Goal: Information Seeking & Learning: Learn about a topic

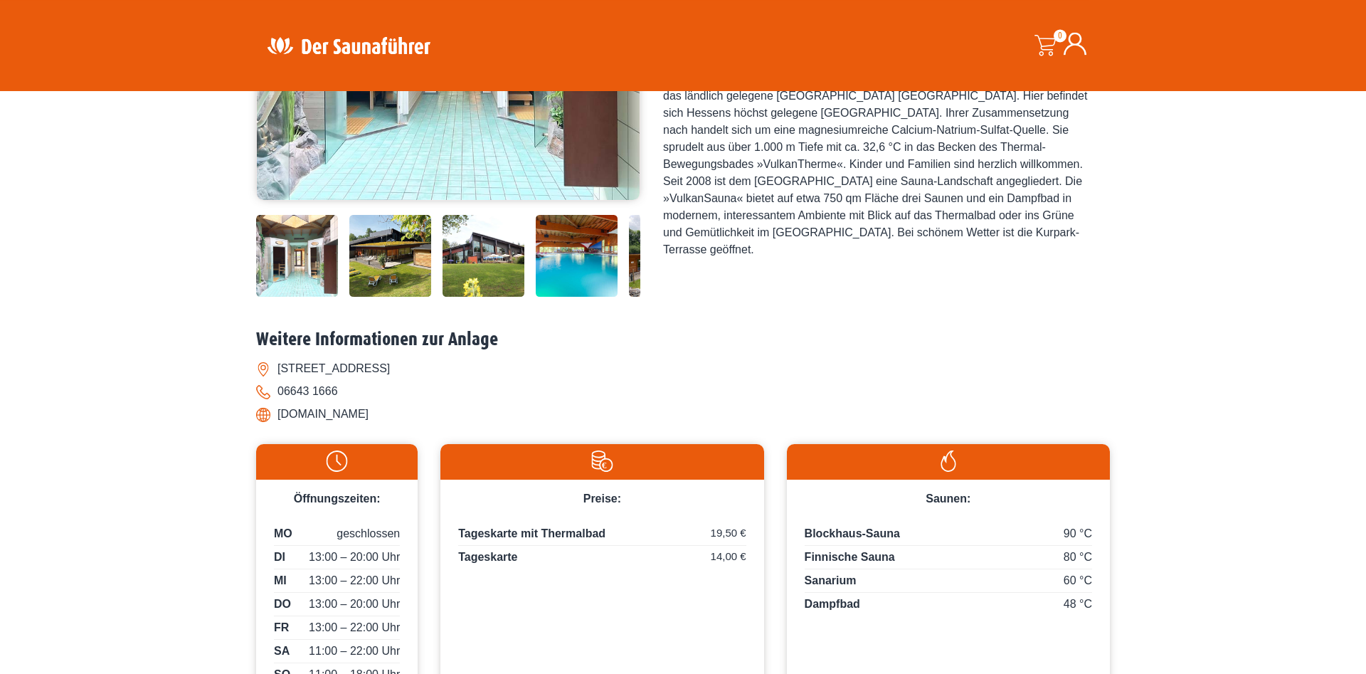
scroll to position [145, 0]
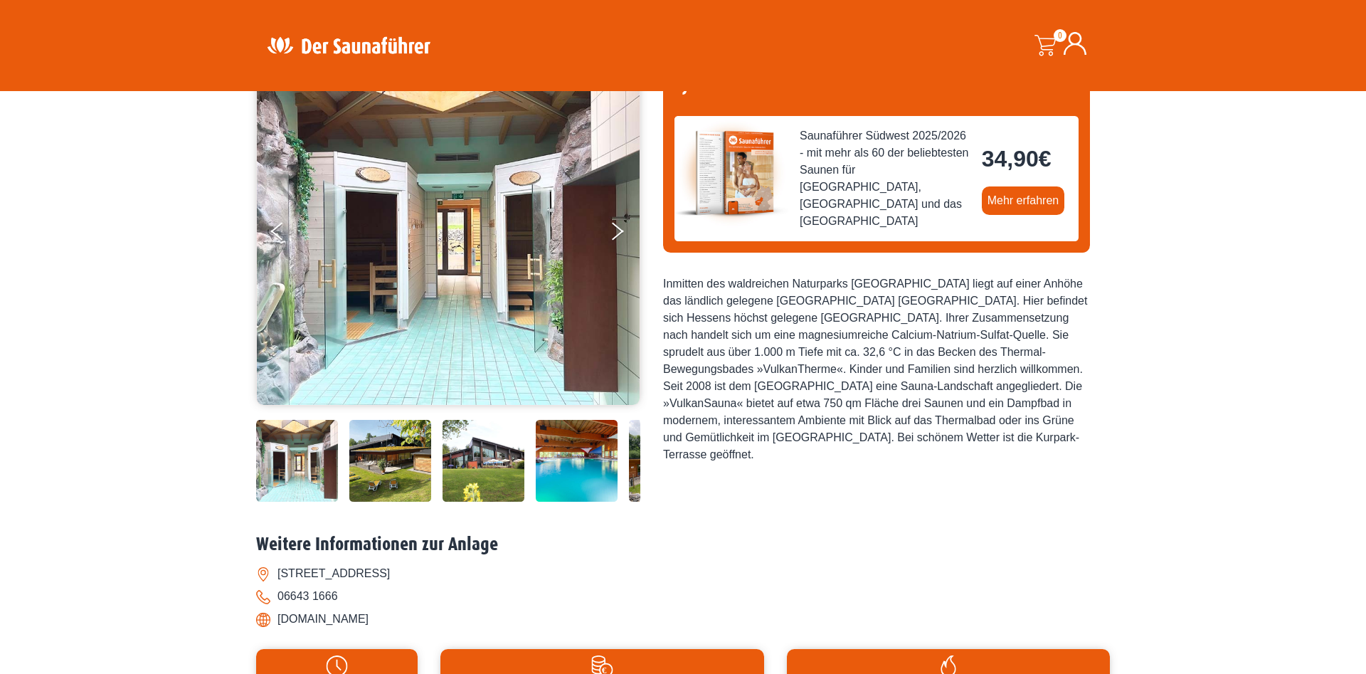
click at [480, 482] on img at bounding box center [484, 461] width 82 height 82
click at [492, 472] on img at bounding box center [484, 461] width 82 height 82
click at [576, 450] on img at bounding box center [577, 461] width 82 height 82
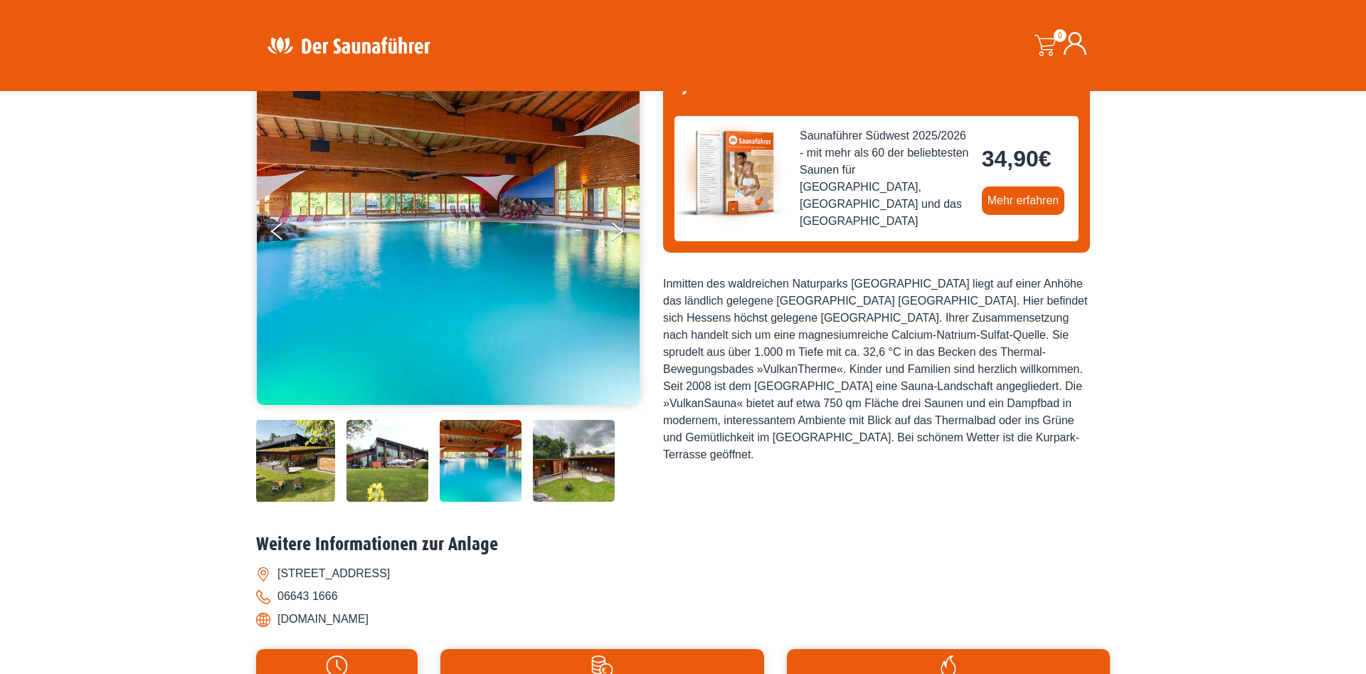
click at [576, 450] on img at bounding box center [574, 461] width 82 height 82
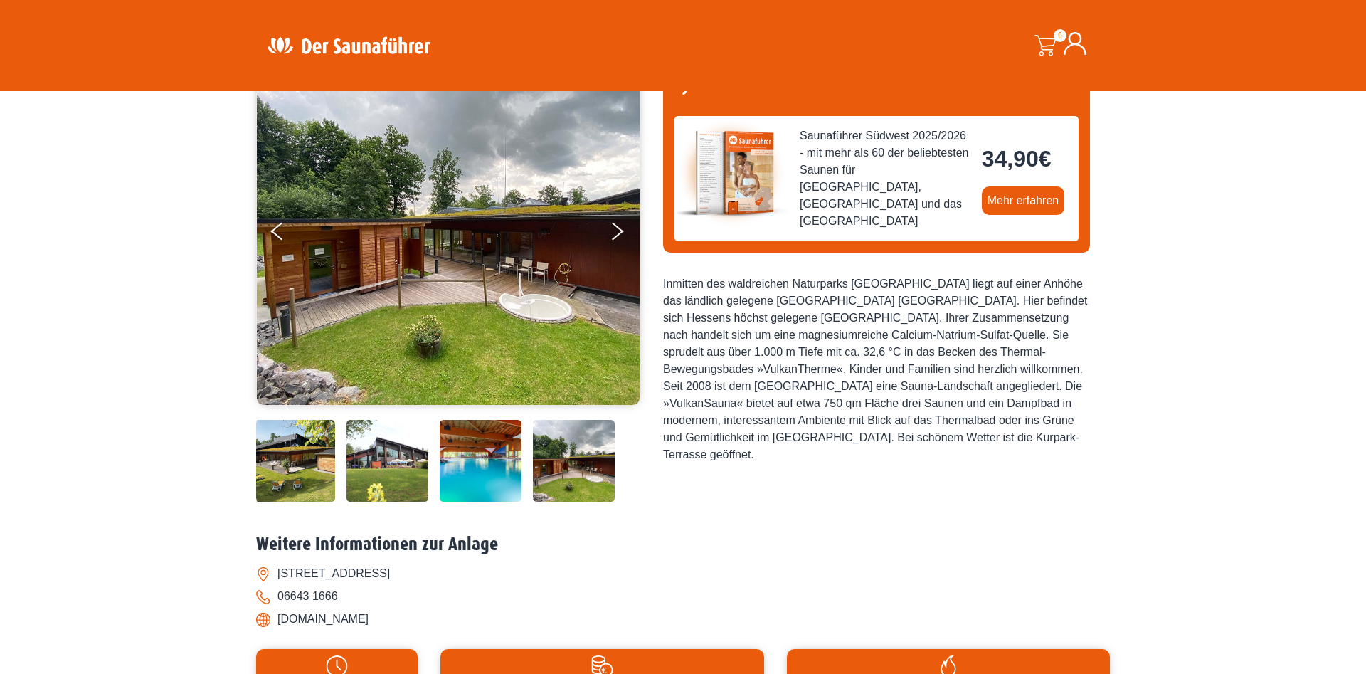
click at [576, 450] on img at bounding box center [574, 461] width 82 height 82
click at [586, 453] on img at bounding box center [574, 461] width 82 height 82
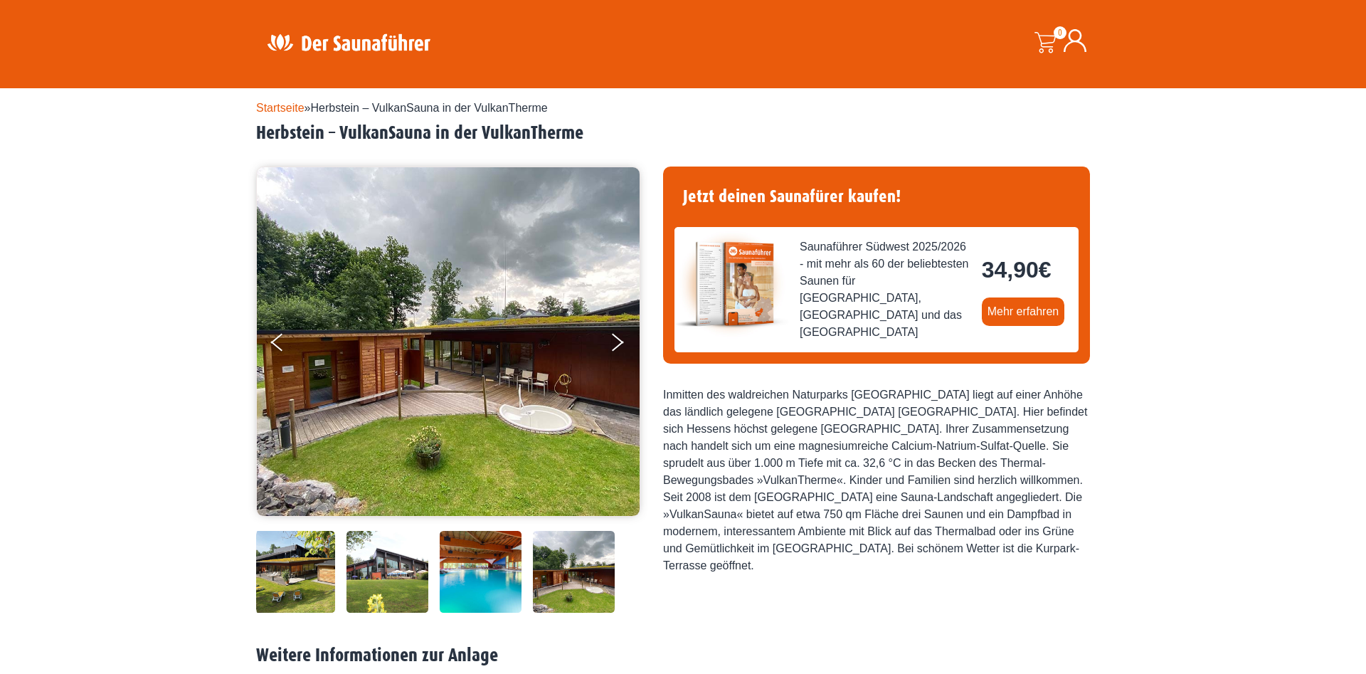
scroll to position [0, 0]
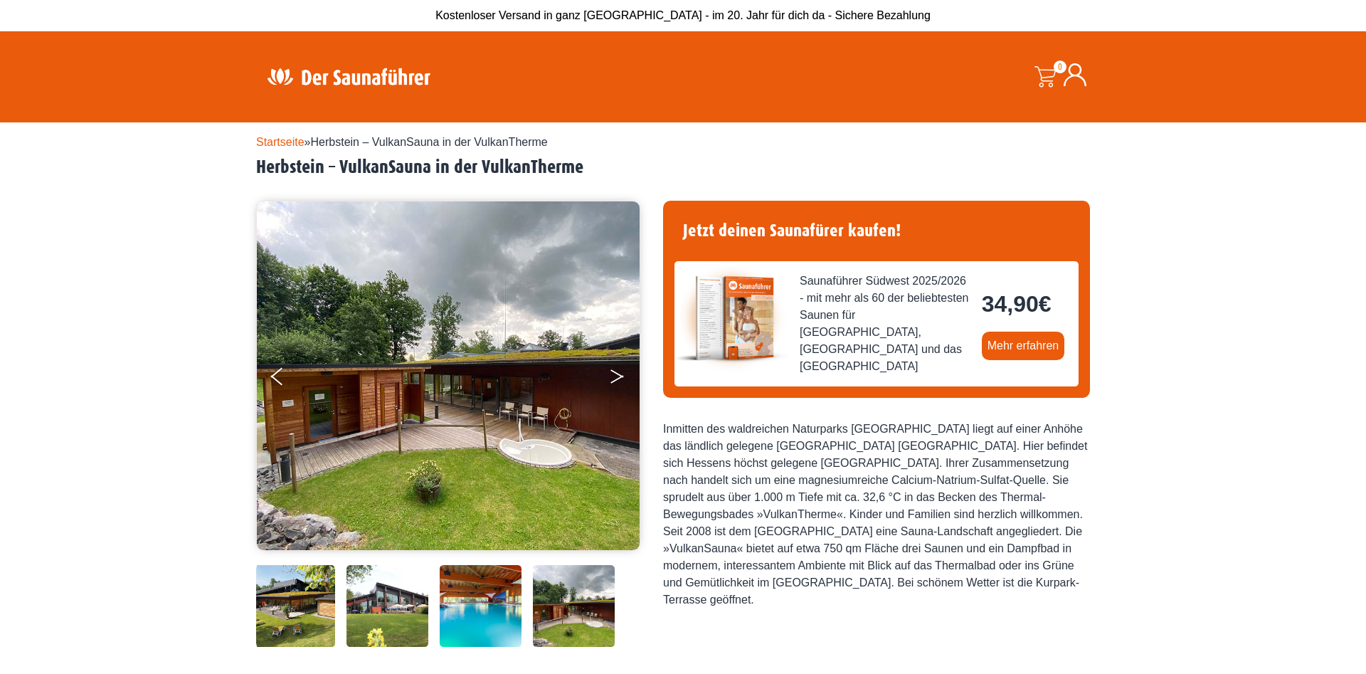
click at [625, 374] on button "Next" at bounding box center [627, 379] width 36 height 36
click at [617, 375] on button "Next" at bounding box center [627, 379] width 36 height 36
click at [622, 371] on button "Next" at bounding box center [627, 379] width 36 height 36
click at [512, 601] on img at bounding box center [481, 606] width 82 height 82
click at [564, 595] on img at bounding box center [574, 606] width 82 height 82
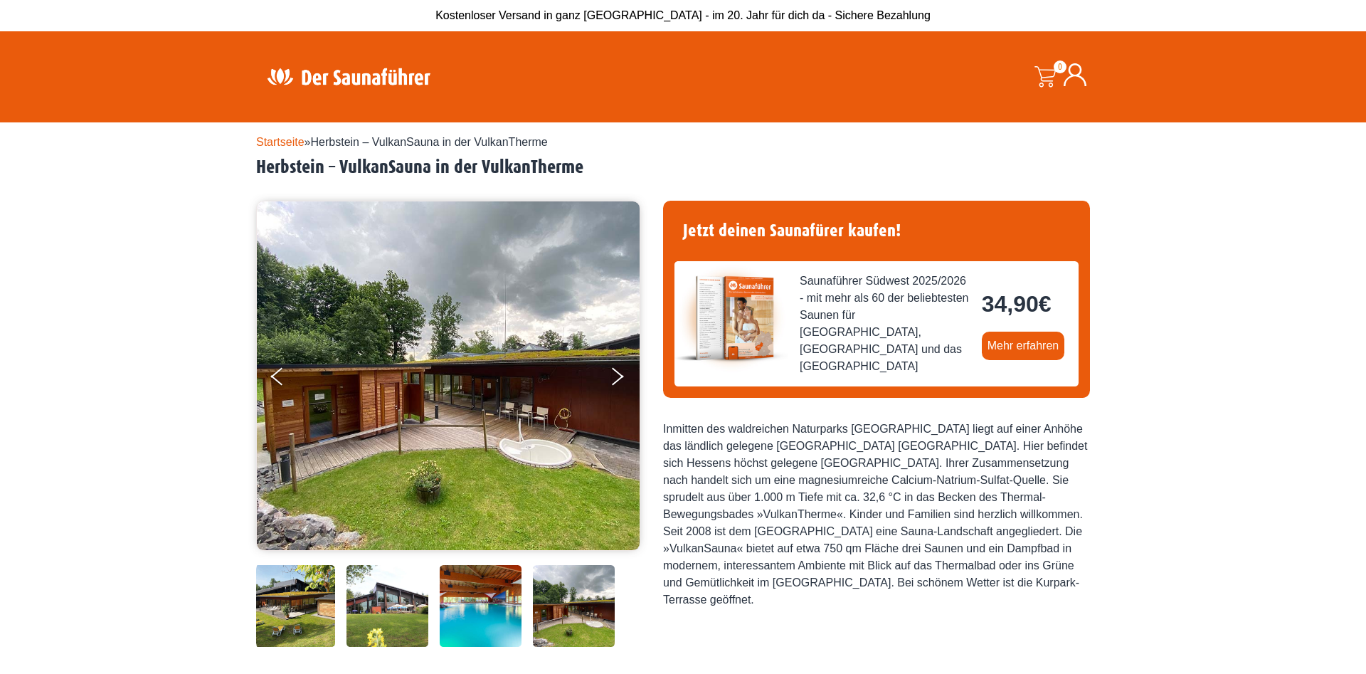
click at [564, 595] on img at bounding box center [574, 606] width 82 height 82
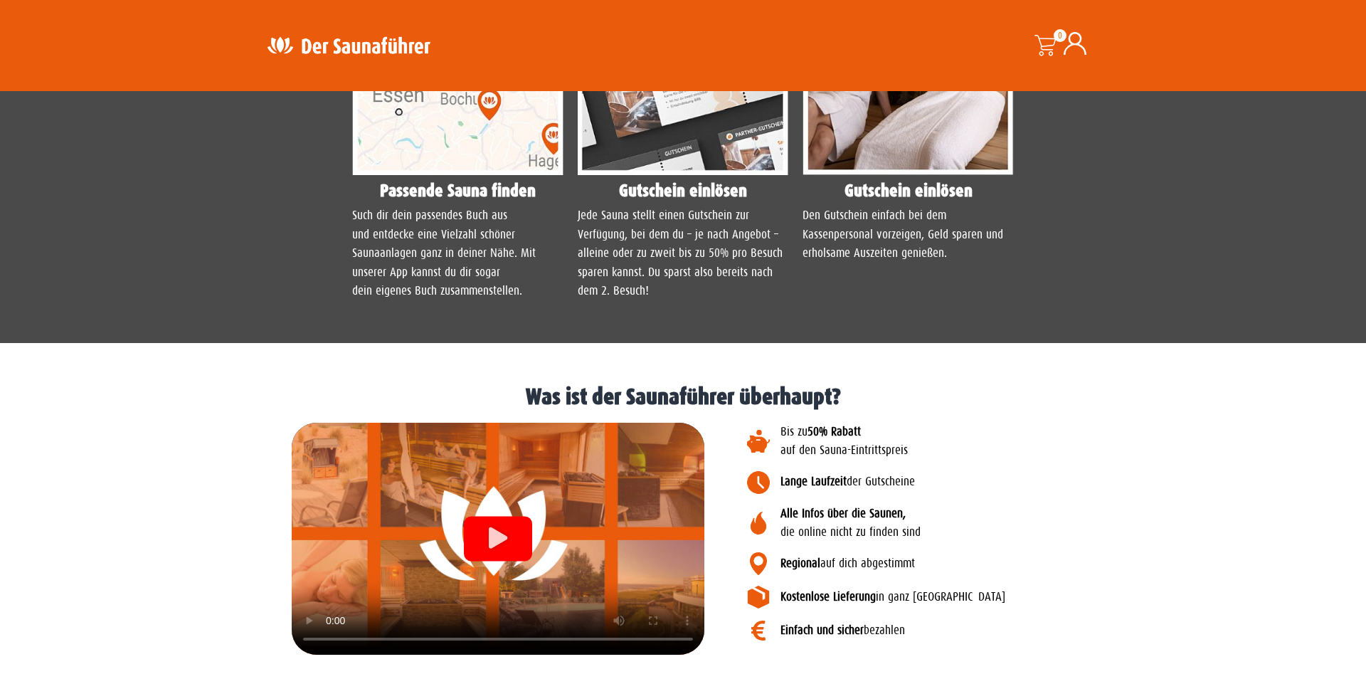
scroll to position [653, 0]
